Goal: Find specific page/section: Find specific page/section

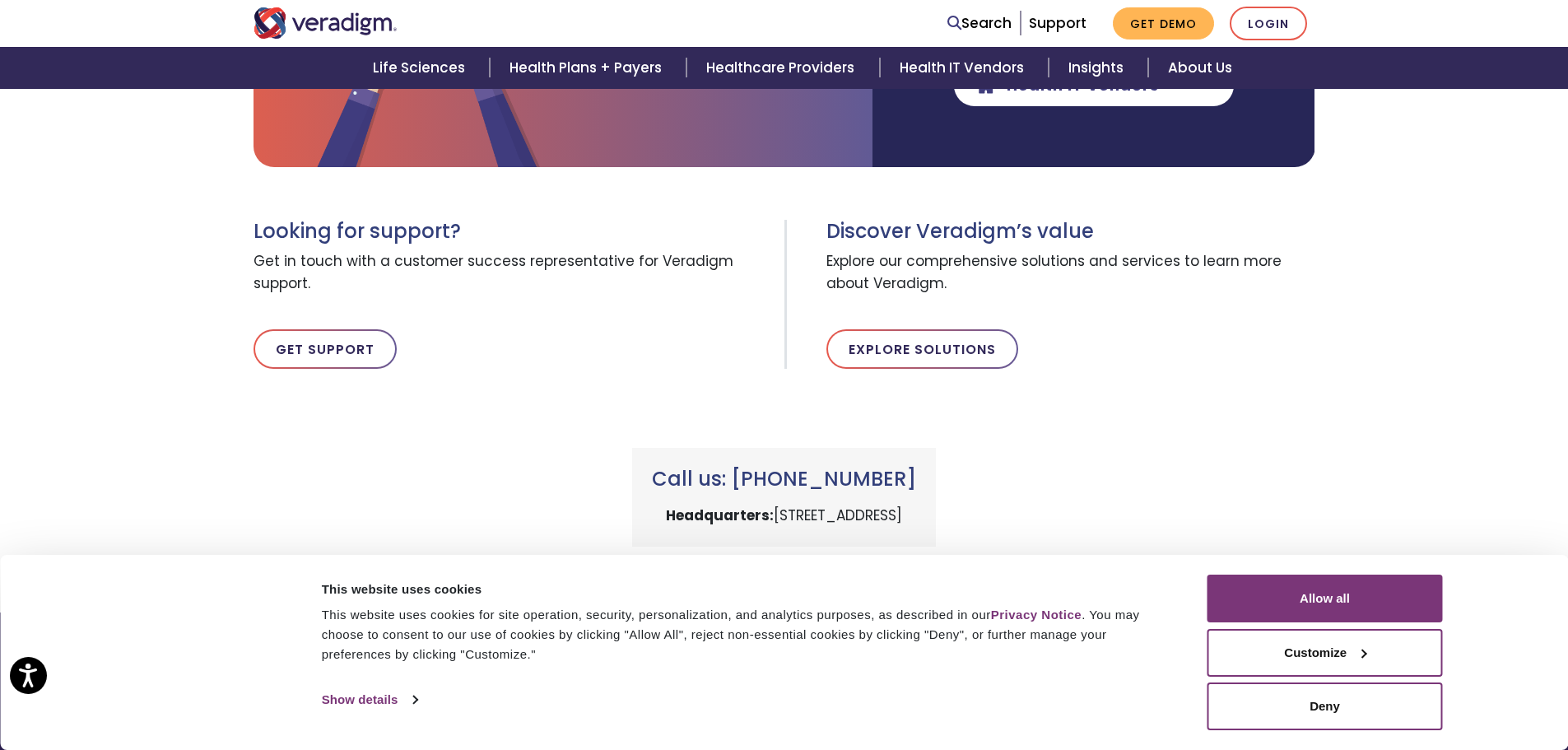
scroll to position [674, 0]
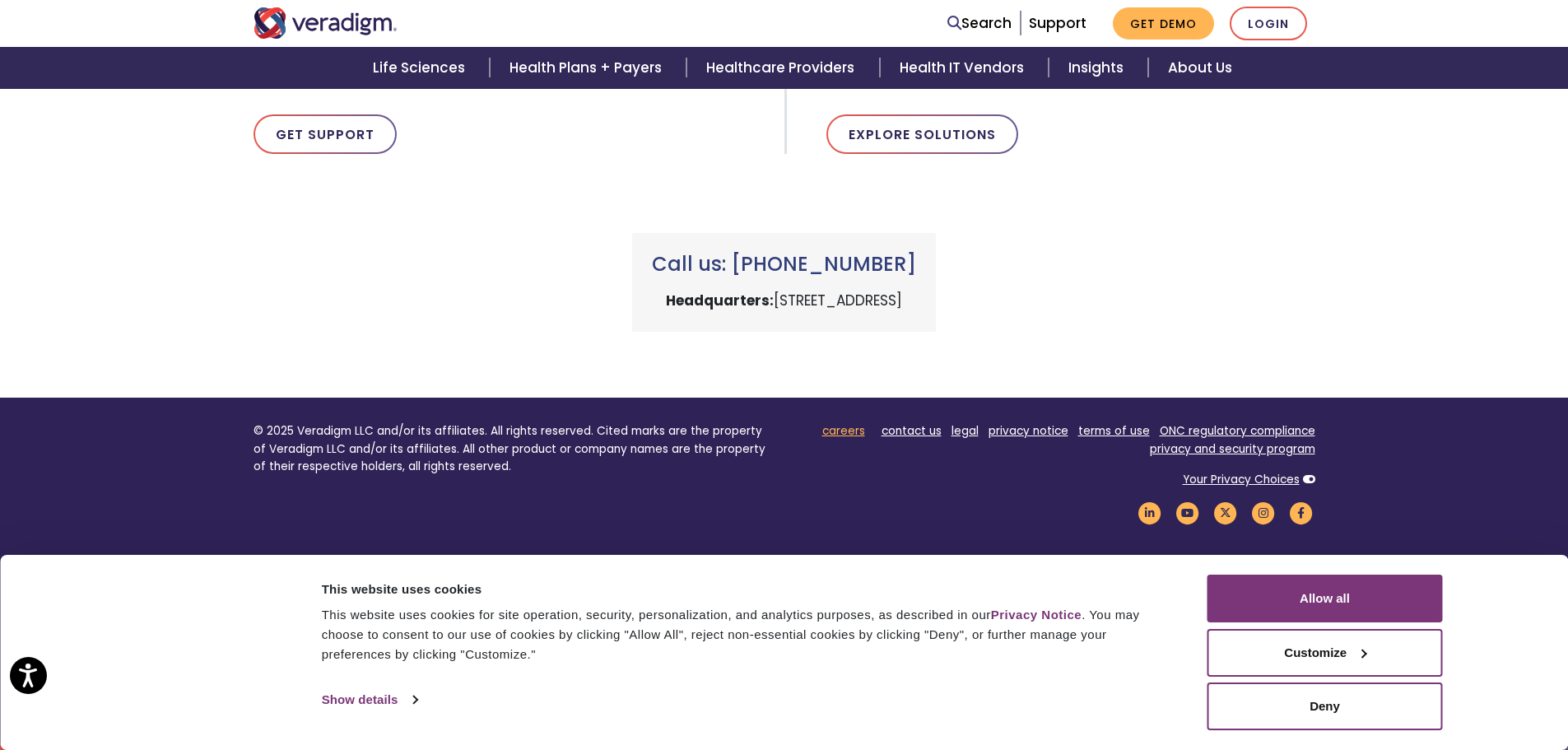
click at [834, 426] on link "careers" at bounding box center [843, 431] width 43 height 16
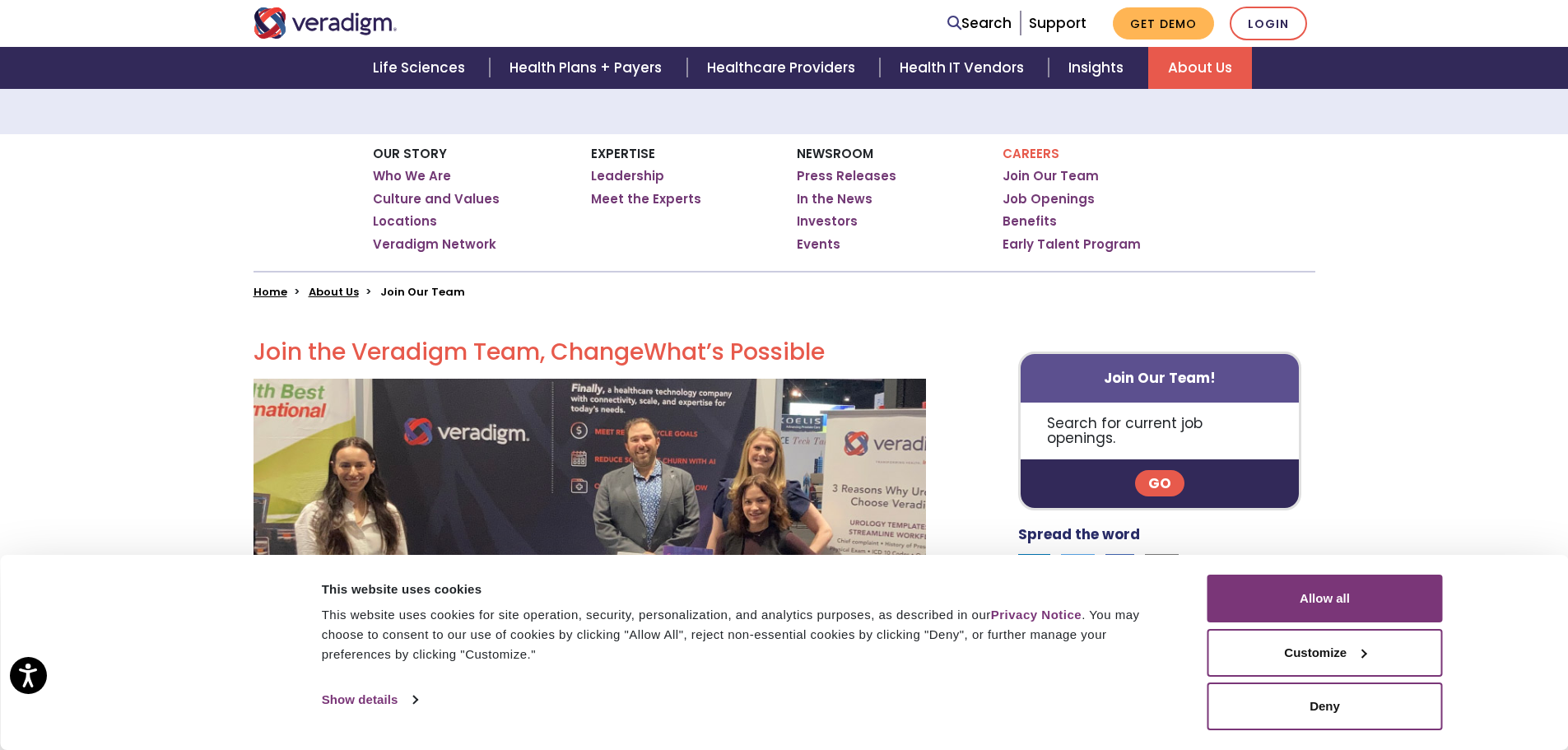
scroll to position [181, 0]
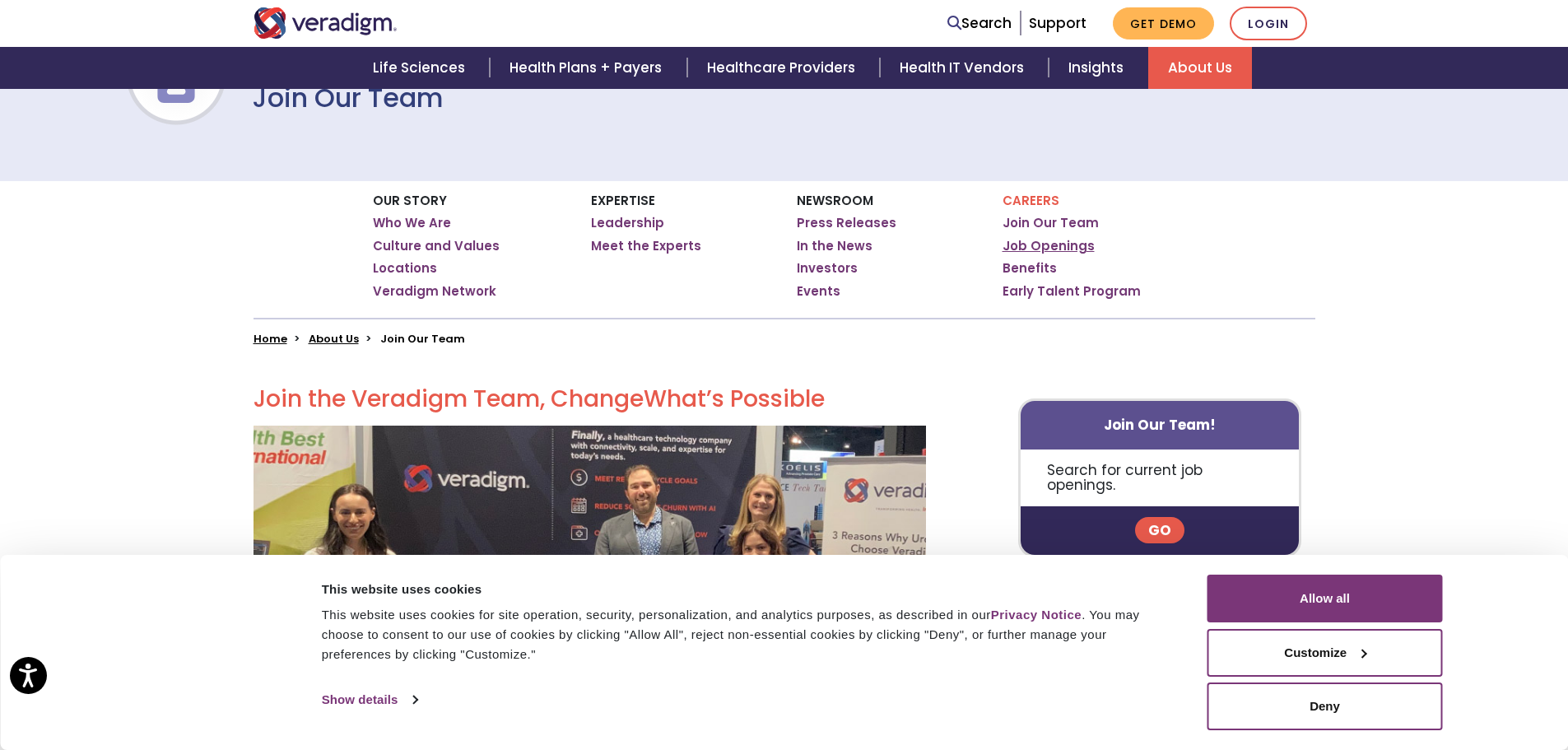
click at [1072, 244] on link "Job Openings" at bounding box center [1049, 246] width 93 height 17
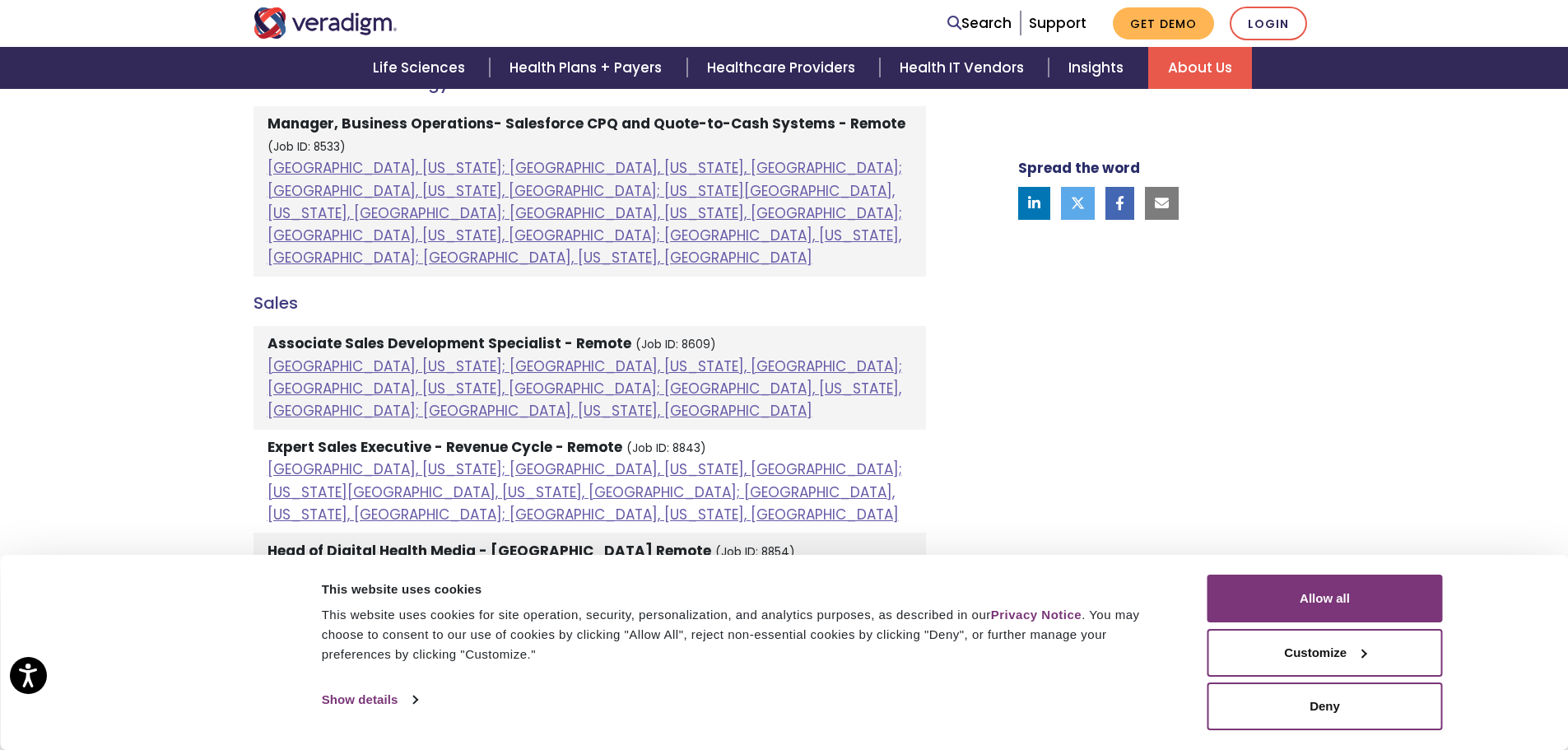
scroll to position [1235, 0]
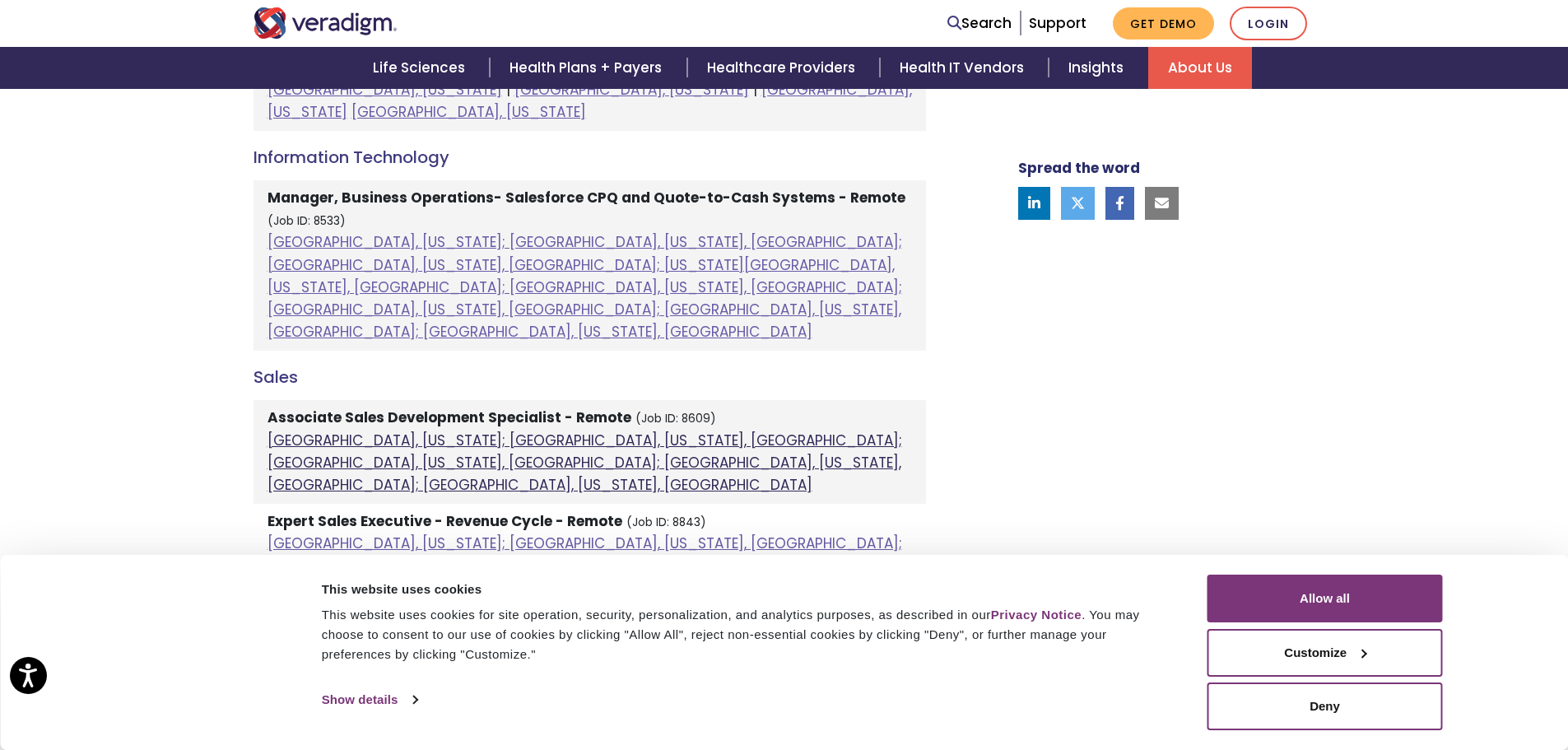
click at [497, 431] on link "[GEOGRAPHIC_DATA], [US_STATE]; [GEOGRAPHIC_DATA], [US_STATE], [GEOGRAPHIC_DATA]…" at bounding box center [585, 462] width 635 height 64
